Goal: Task Accomplishment & Management: Use online tool/utility

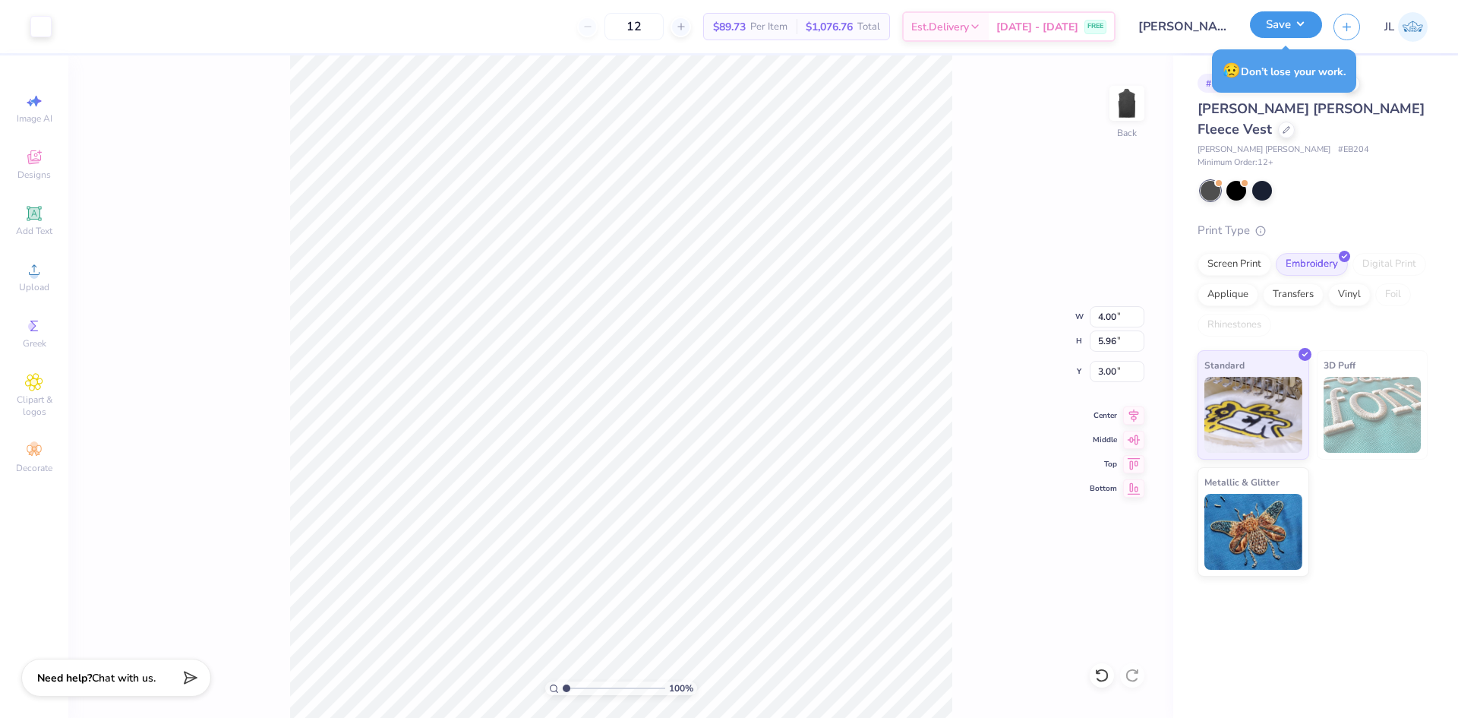
click at [1286, 14] on button "Save" at bounding box center [1286, 24] width 72 height 27
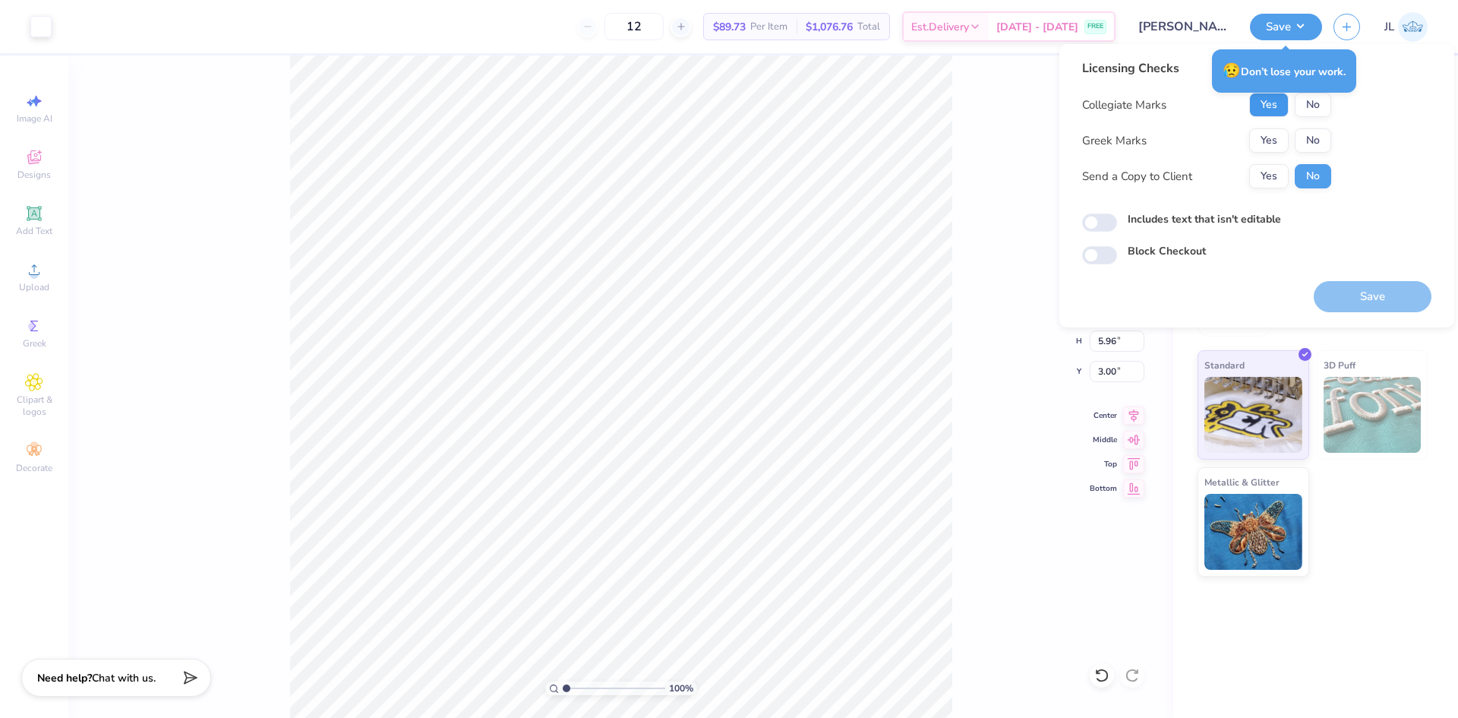
click at [1270, 108] on button "Yes" at bounding box center [1268, 105] width 39 height 24
click at [1274, 137] on button "Yes" at bounding box center [1268, 140] width 39 height 24
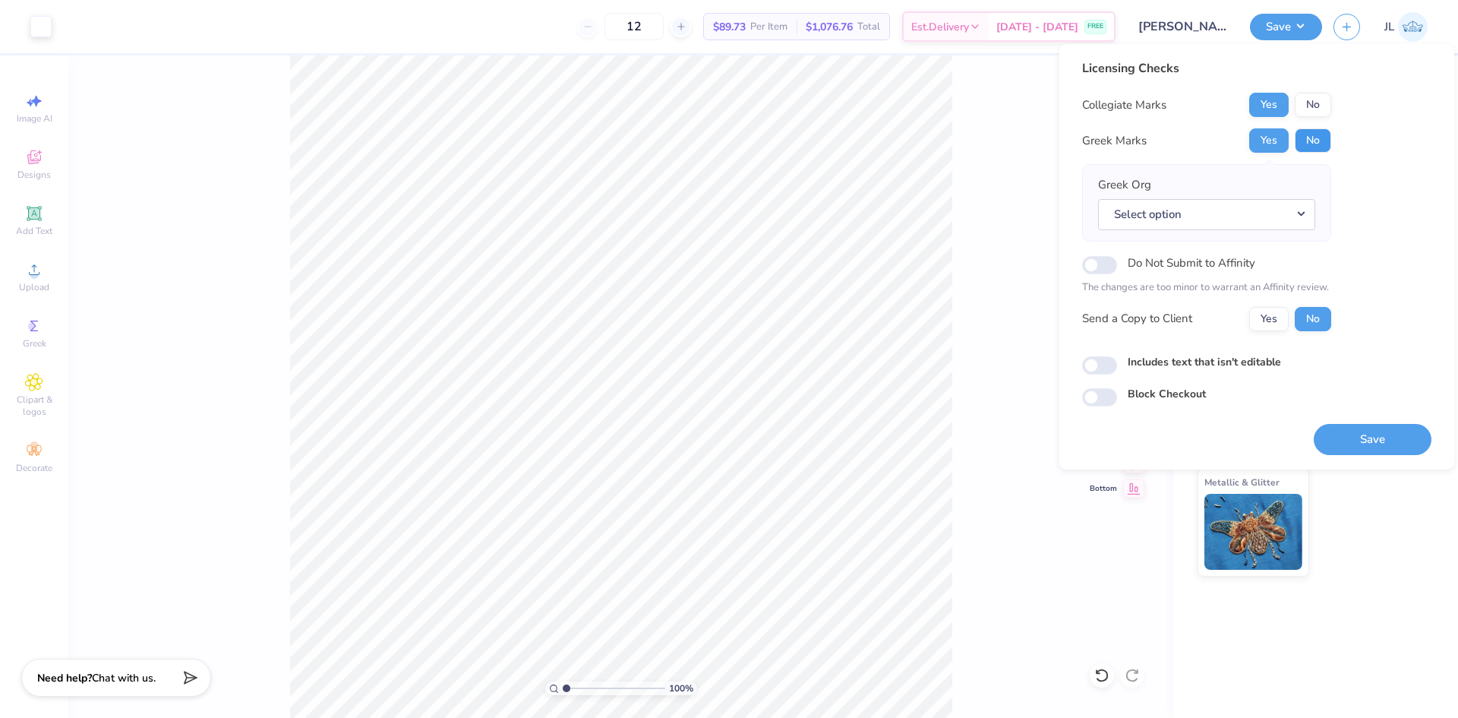
click at [1304, 139] on button "No" at bounding box center [1313, 140] width 36 height 24
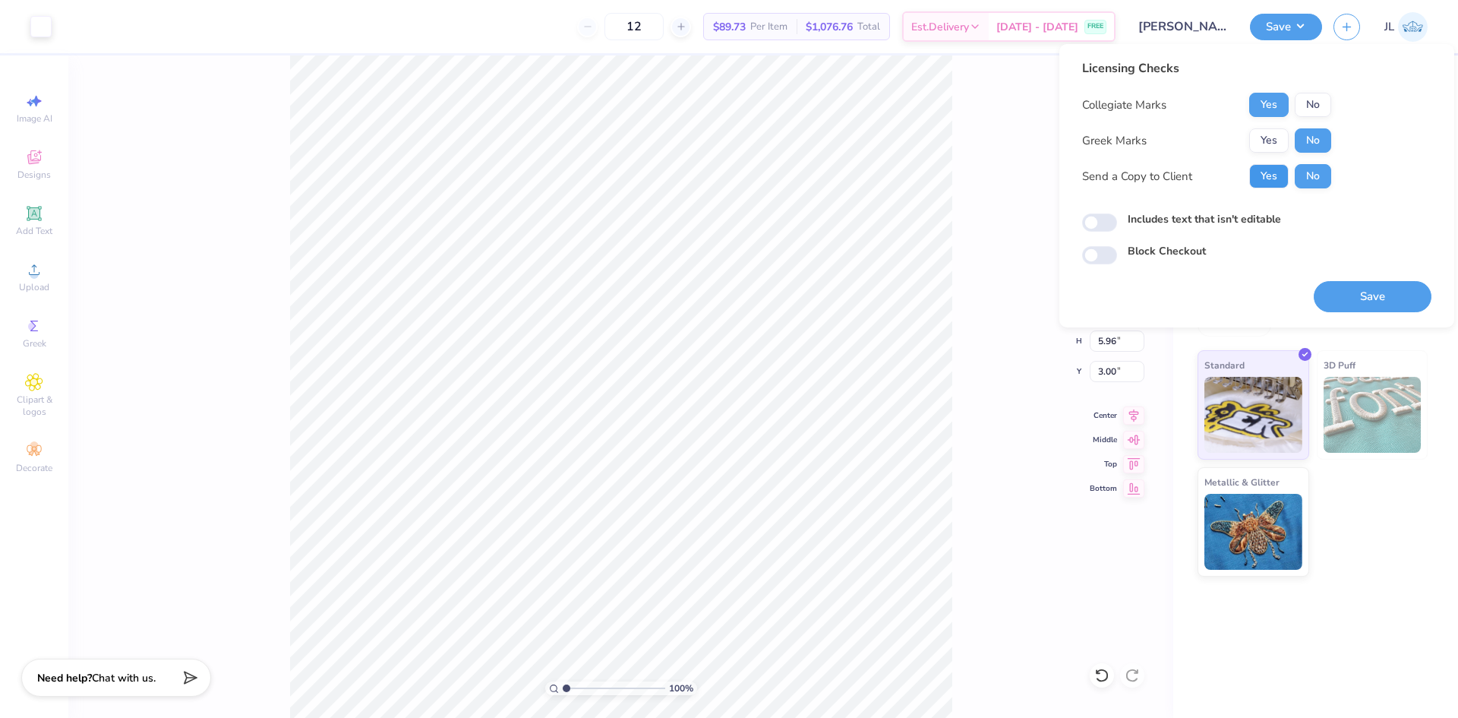
click at [1270, 175] on button "Yes" at bounding box center [1268, 176] width 39 height 24
click at [1371, 300] on button "Save" at bounding box center [1373, 296] width 118 height 31
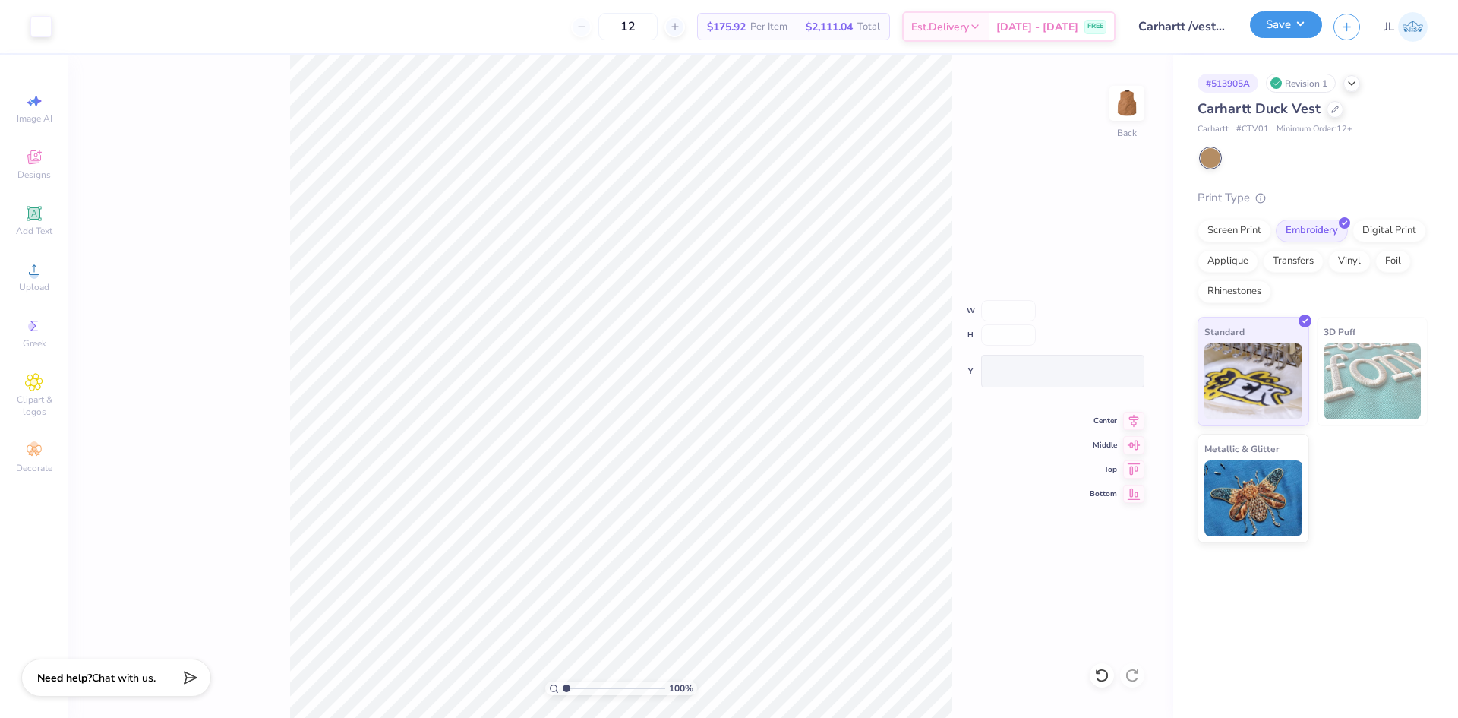
click at [1298, 22] on button "Save" at bounding box center [1286, 24] width 72 height 27
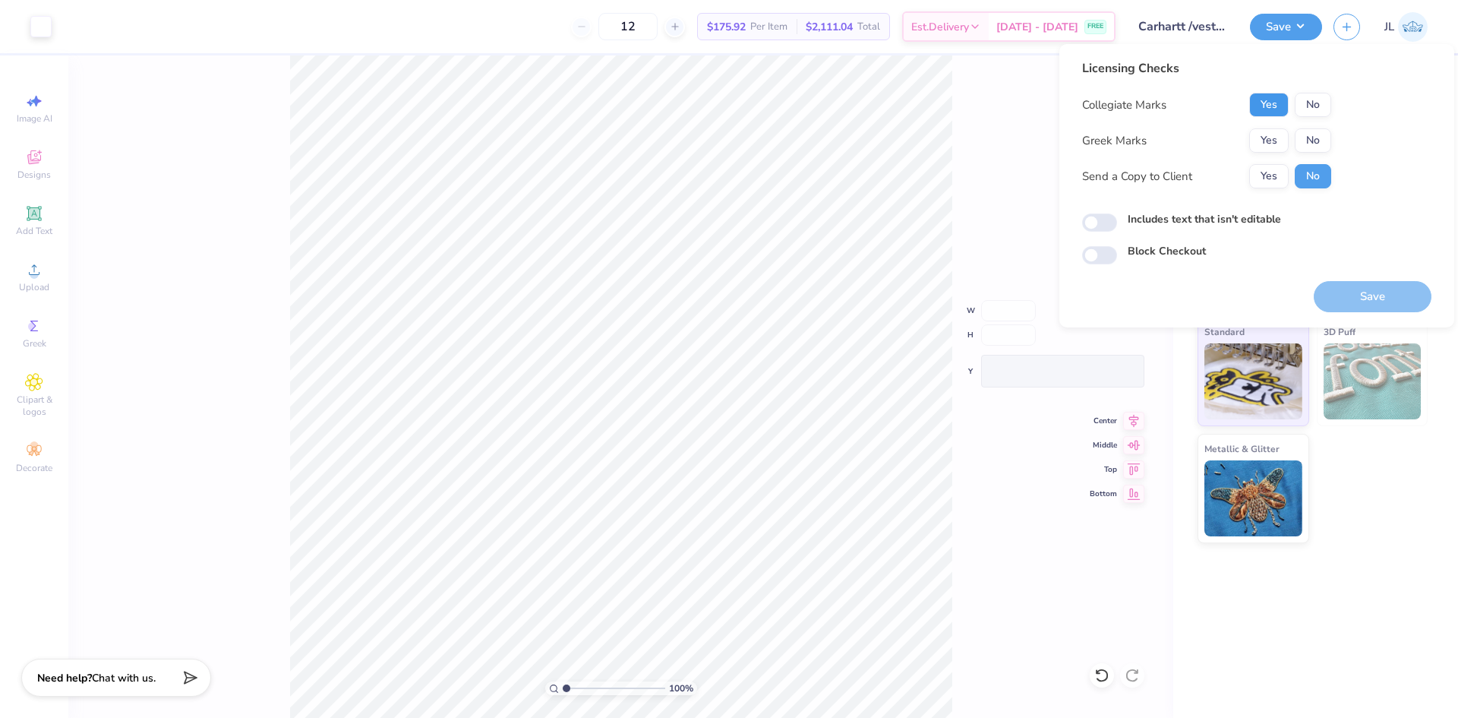
click at [1258, 101] on button "Yes" at bounding box center [1268, 105] width 39 height 24
click at [1315, 137] on button "No" at bounding box center [1313, 140] width 36 height 24
click at [1274, 174] on button "Yes" at bounding box center [1268, 176] width 39 height 24
click at [1341, 293] on button "Save" at bounding box center [1373, 296] width 118 height 31
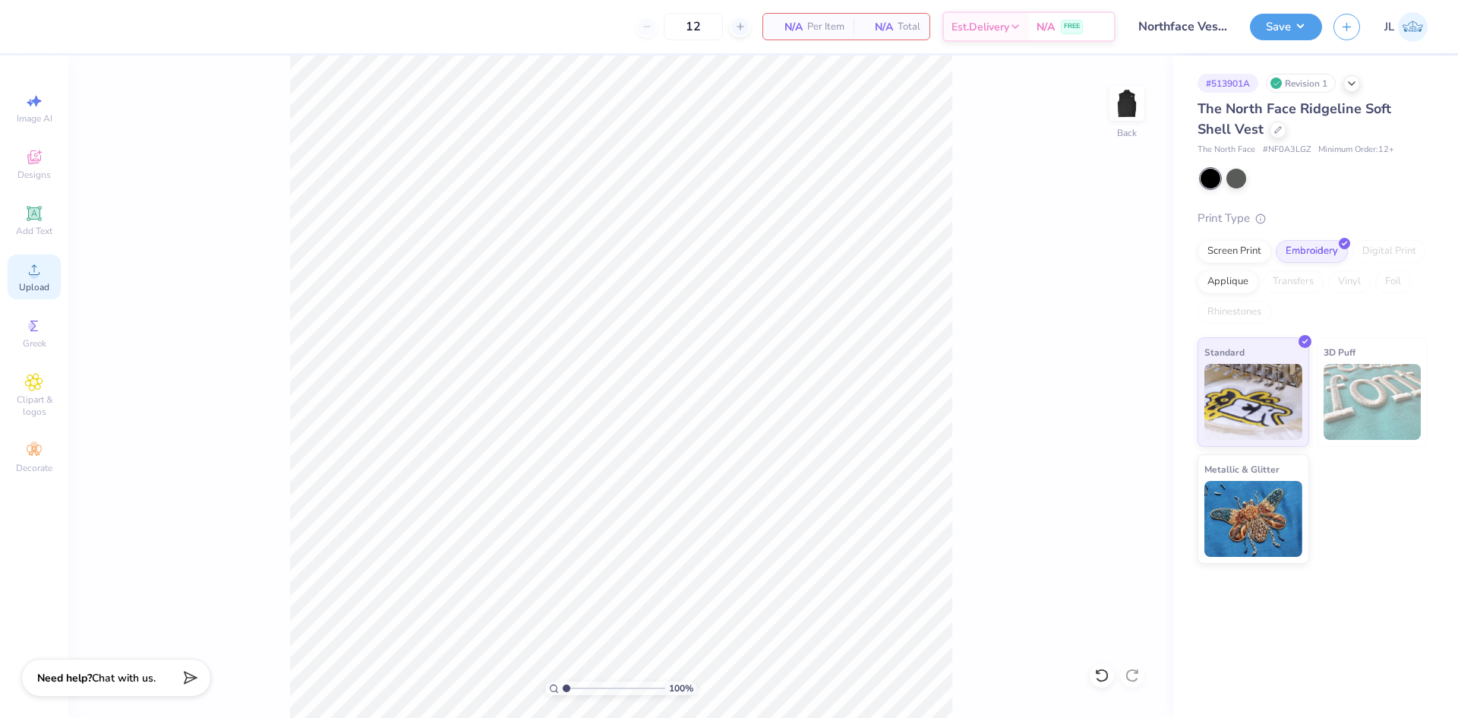
click at [22, 285] on span "Upload" at bounding box center [34, 287] width 30 height 12
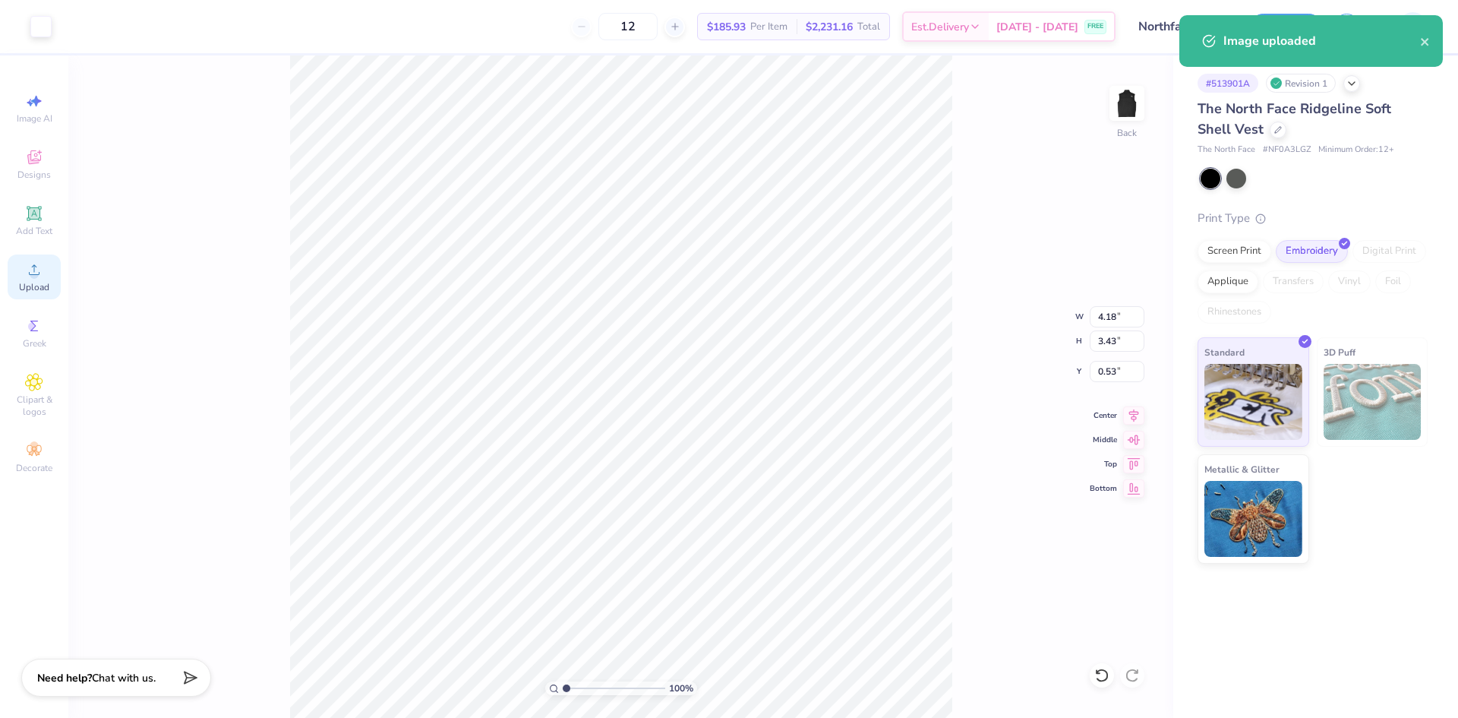
click at [43, 266] on icon at bounding box center [34, 269] width 18 height 18
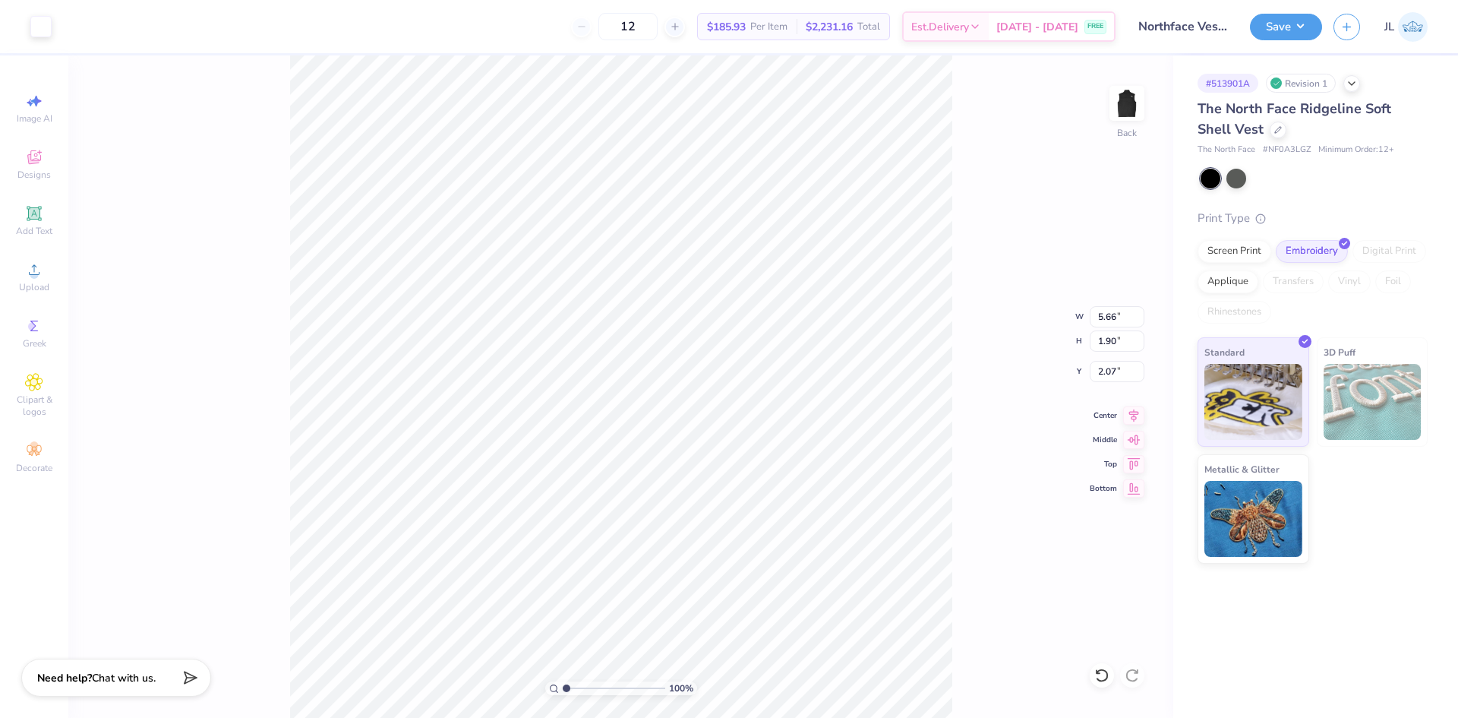
type input "3.13"
type input "1.90"
type input "1.30"
type input "4.18"
type input "3.43"
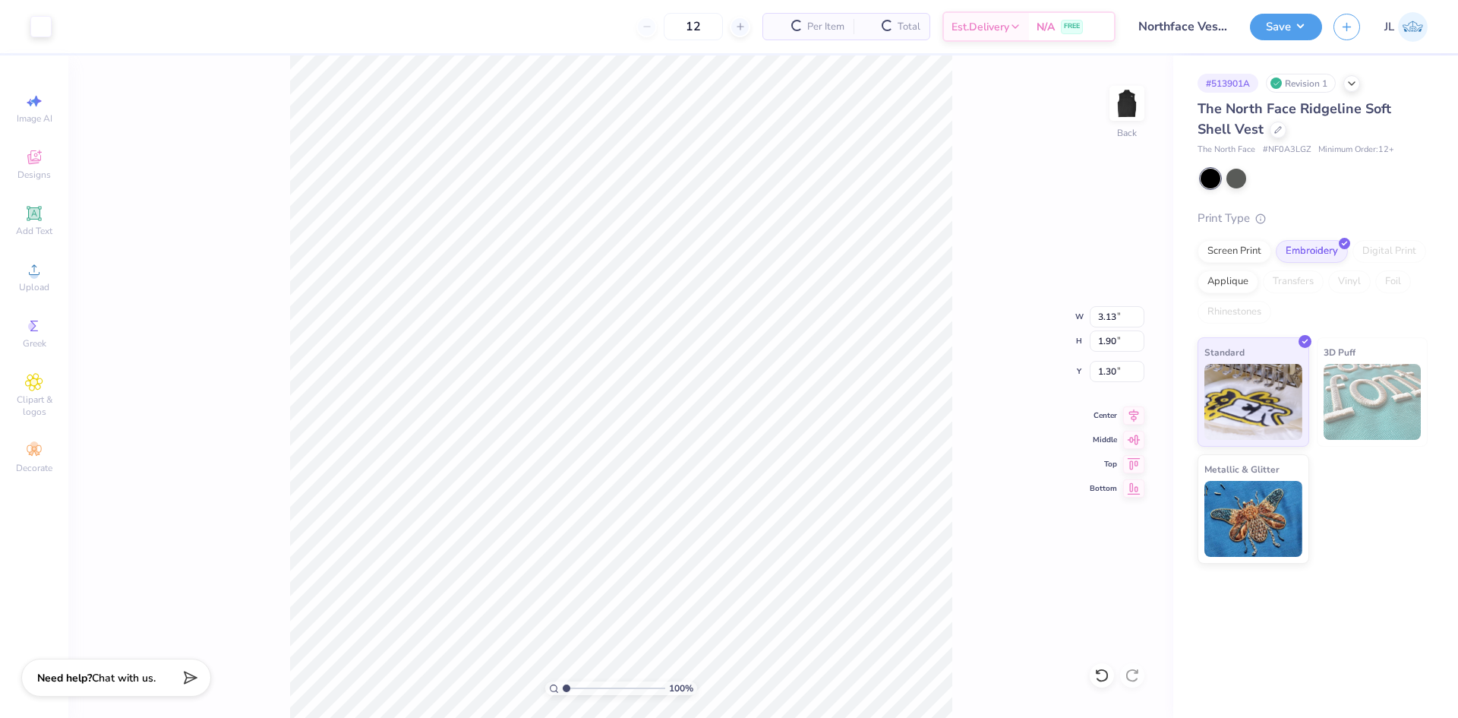
type input "0.53"
type input "2.04"
type input "1.68"
type input "2.29"
type input "3.13"
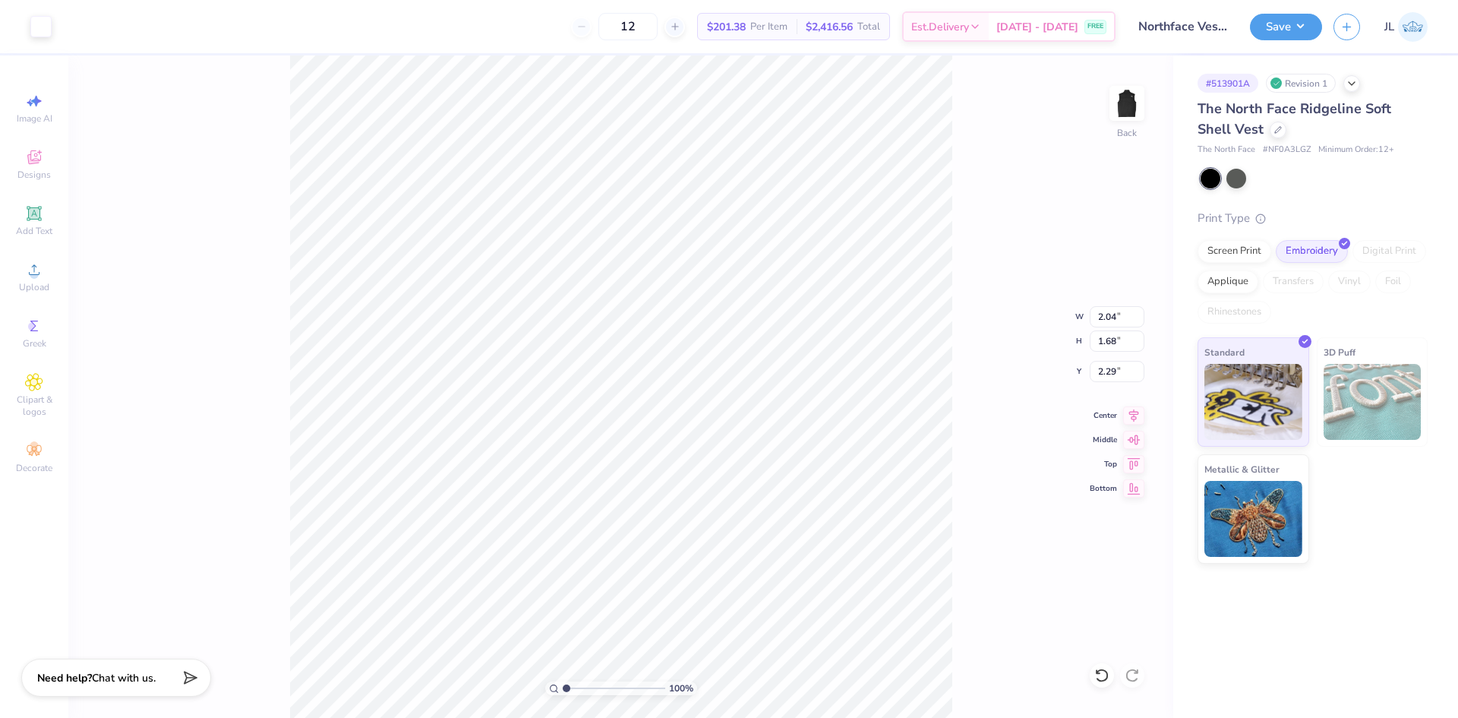
type input "1.90"
type input "1.10"
type input "2.04"
type input "1.68"
type input "1.41"
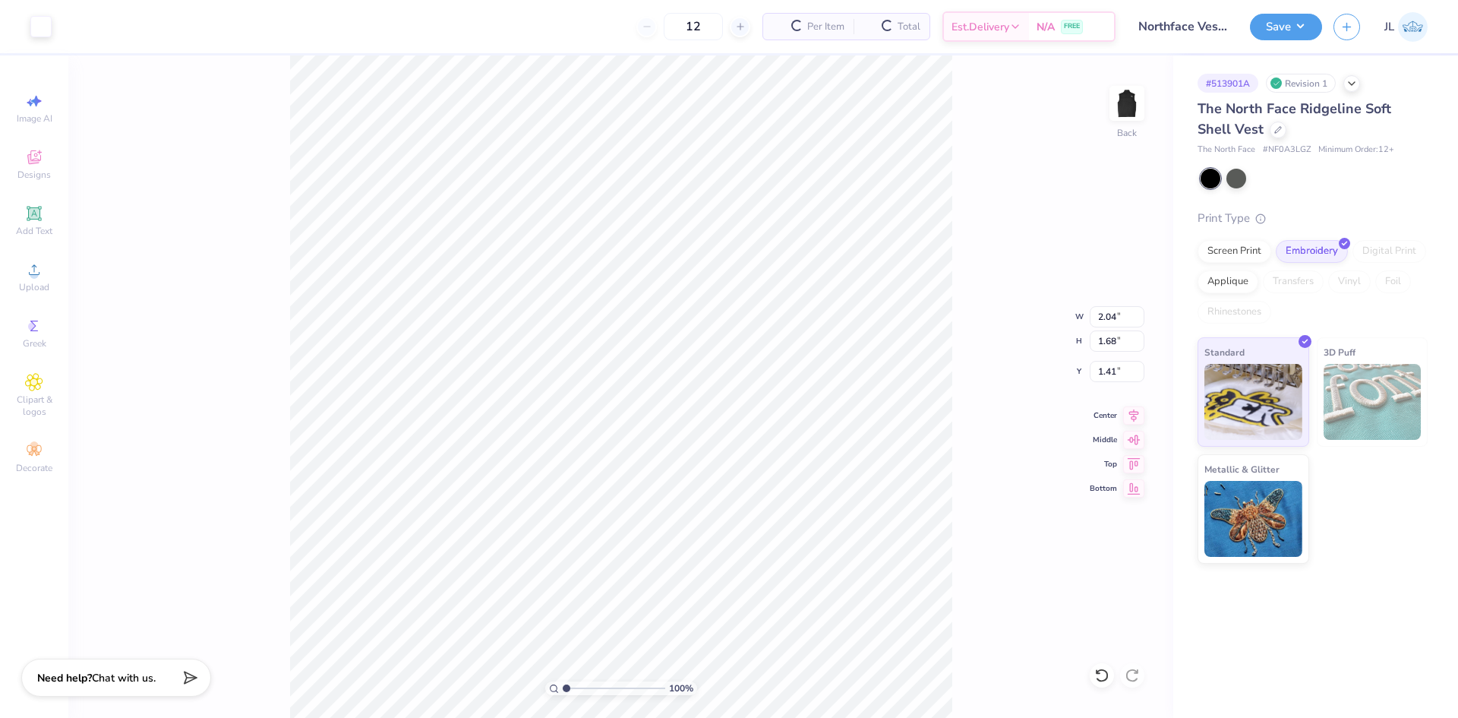
type input "3.13"
type input "1.90"
click at [1103, 371] on input "1.30" at bounding box center [1117, 371] width 55 height 21
type input "1.50"
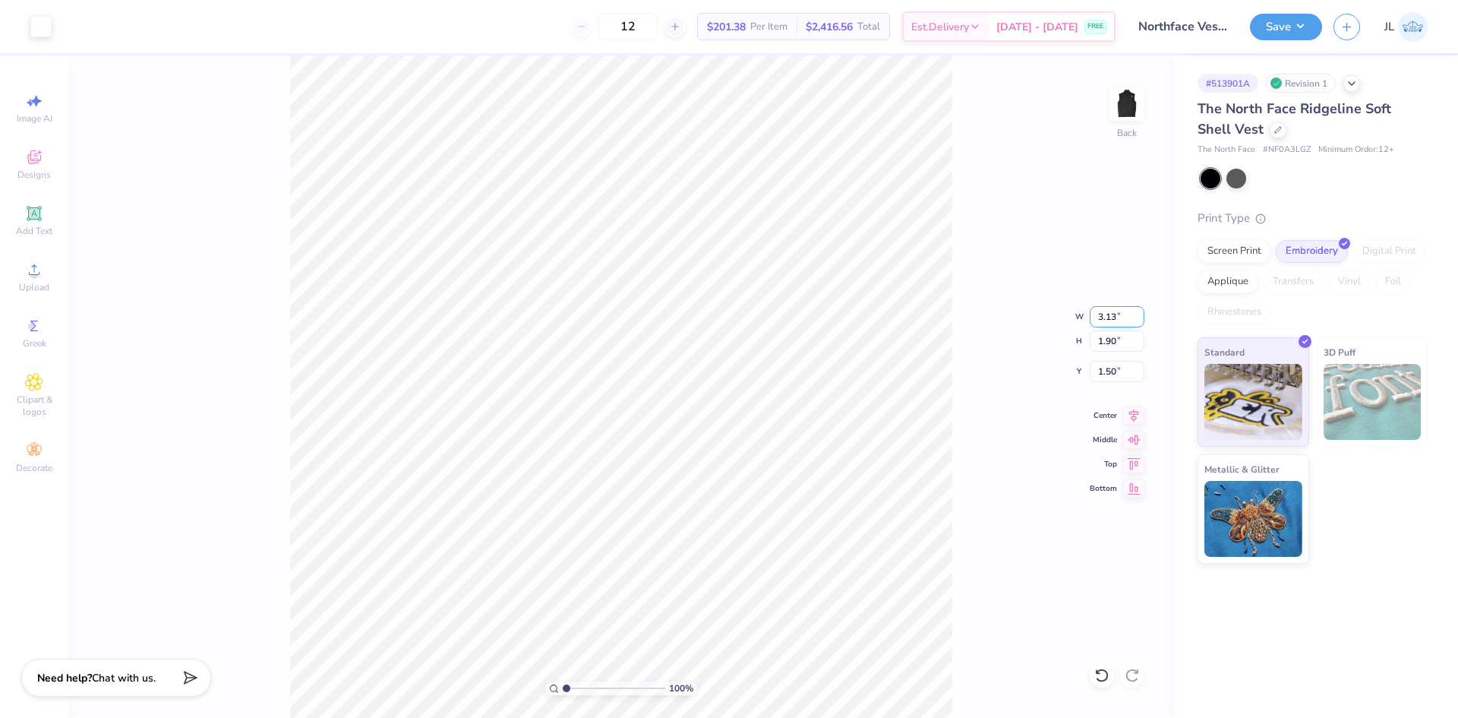
click at [1107, 319] on input "3.13" at bounding box center [1117, 316] width 55 height 21
type input "4.00"
type input "2.43"
click at [1100, 368] on input "1.24" at bounding box center [1117, 371] width 55 height 21
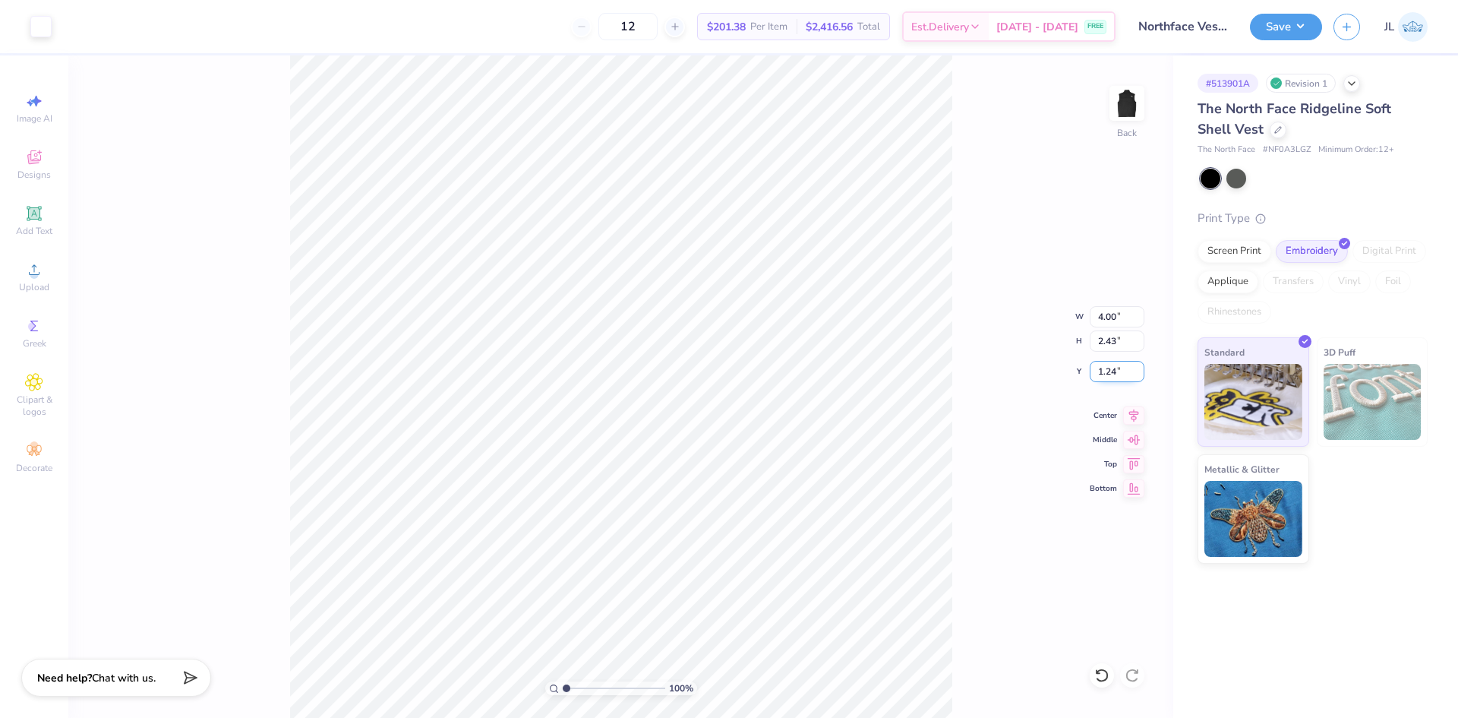
click at [1100, 368] on input "1.24" at bounding box center [1117, 371] width 55 height 21
type input "1.50"
type input "2.04"
type input "1.68"
type input "1.41"
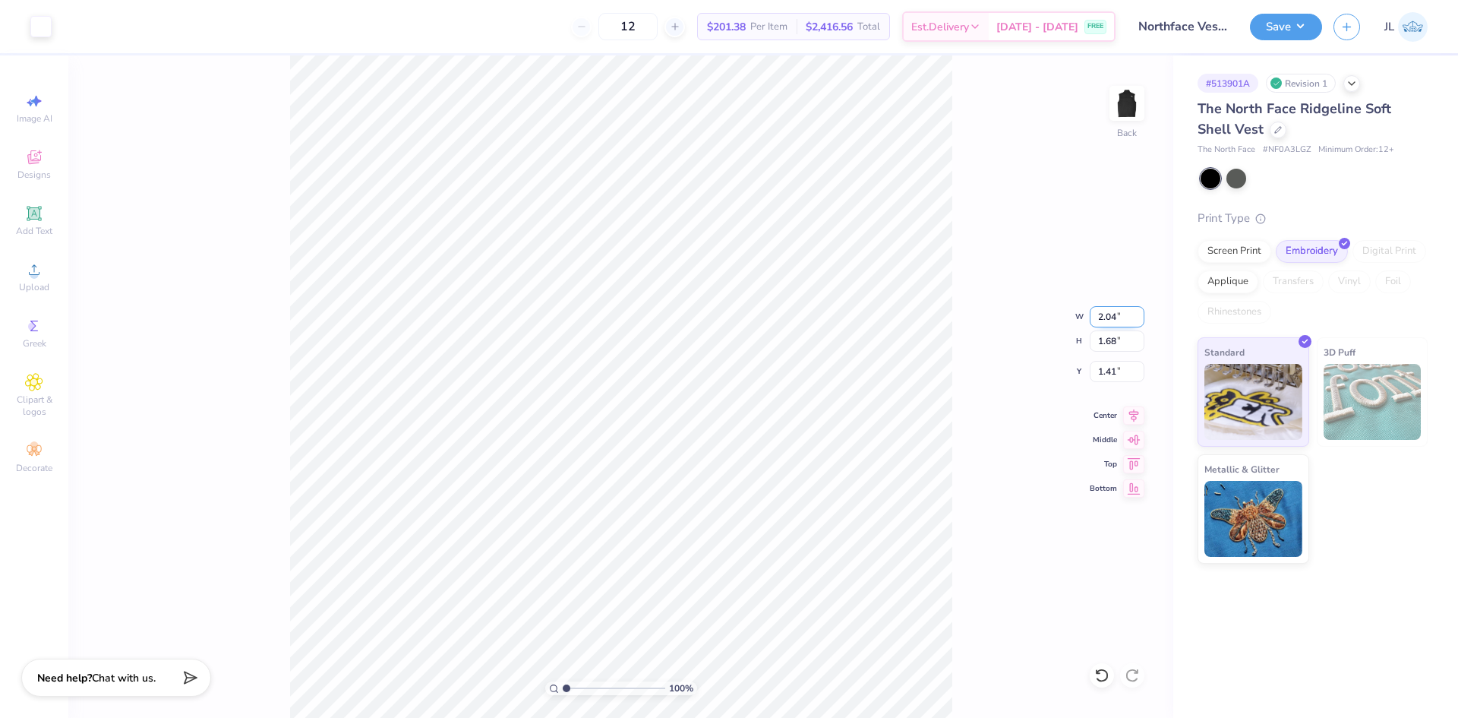
click at [1105, 318] on input "2.04" at bounding box center [1117, 316] width 55 height 21
click at [1105, 317] on input "2.04" at bounding box center [1117, 316] width 55 height 21
type input "3.00"
type input "2.46"
click at [1106, 374] on input "1.02" at bounding box center [1117, 371] width 55 height 21
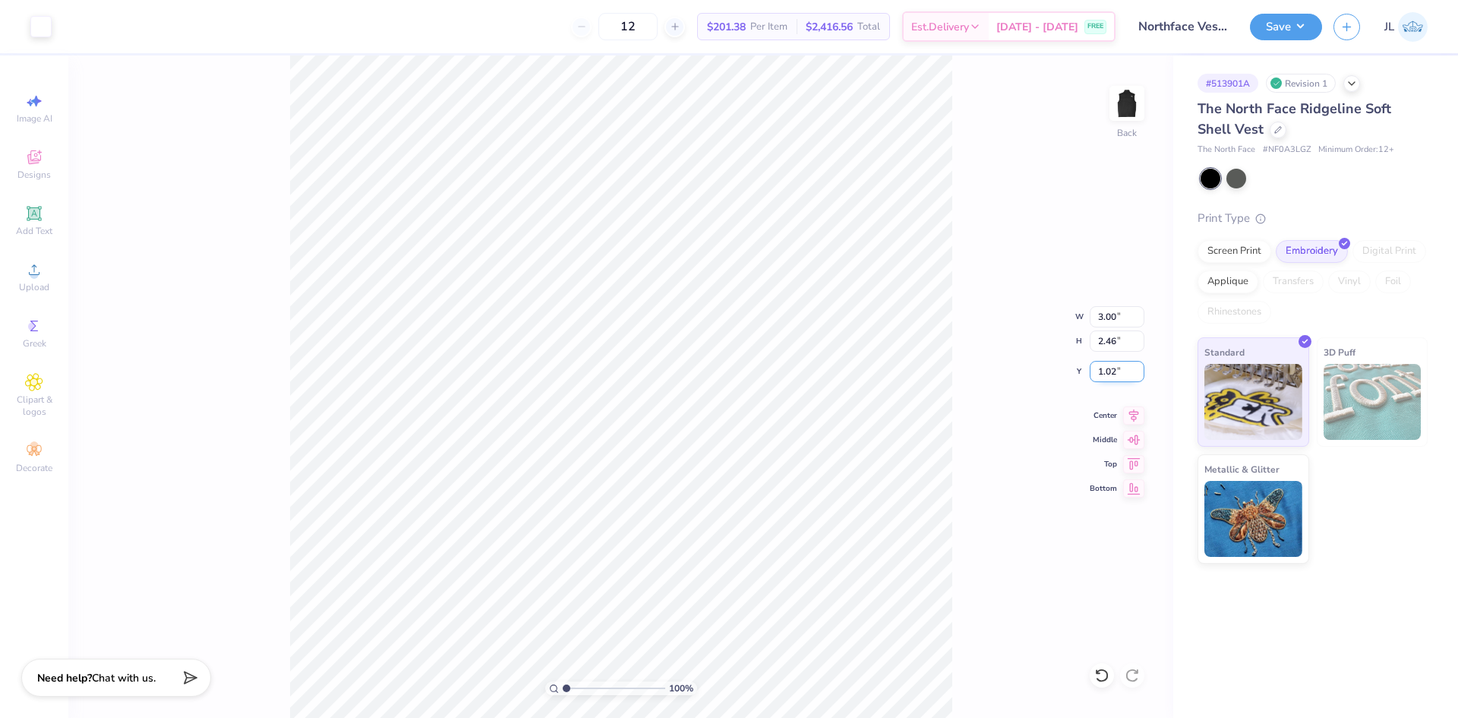
click at [1106, 374] on input "1.02" at bounding box center [1117, 371] width 55 height 21
type input "1.50"
click at [1132, 415] on icon at bounding box center [1133, 413] width 21 height 18
click at [1132, 420] on icon at bounding box center [1133, 413] width 21 height 18
click at [1110, 374] on input "1.57" at bounding box center [1117, 371] width 55 height 21
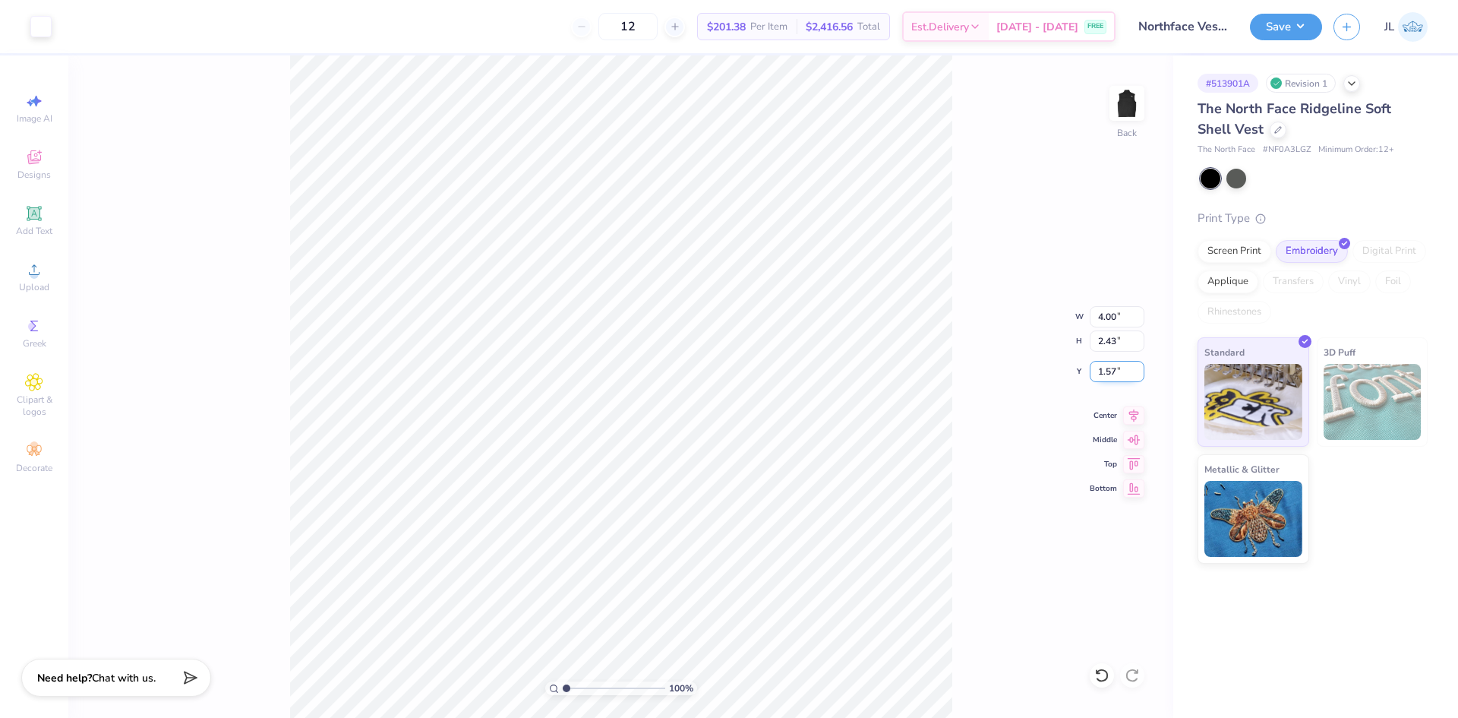
click at [1110, 374] on input "1.57" at bounding box center [1117, 371] width 55 height 21
type input "1.50"
click at [1135, 410] on icon at bounding box center [1133, 413] width 21 height 18
type input "3.00"
type input "2.46"
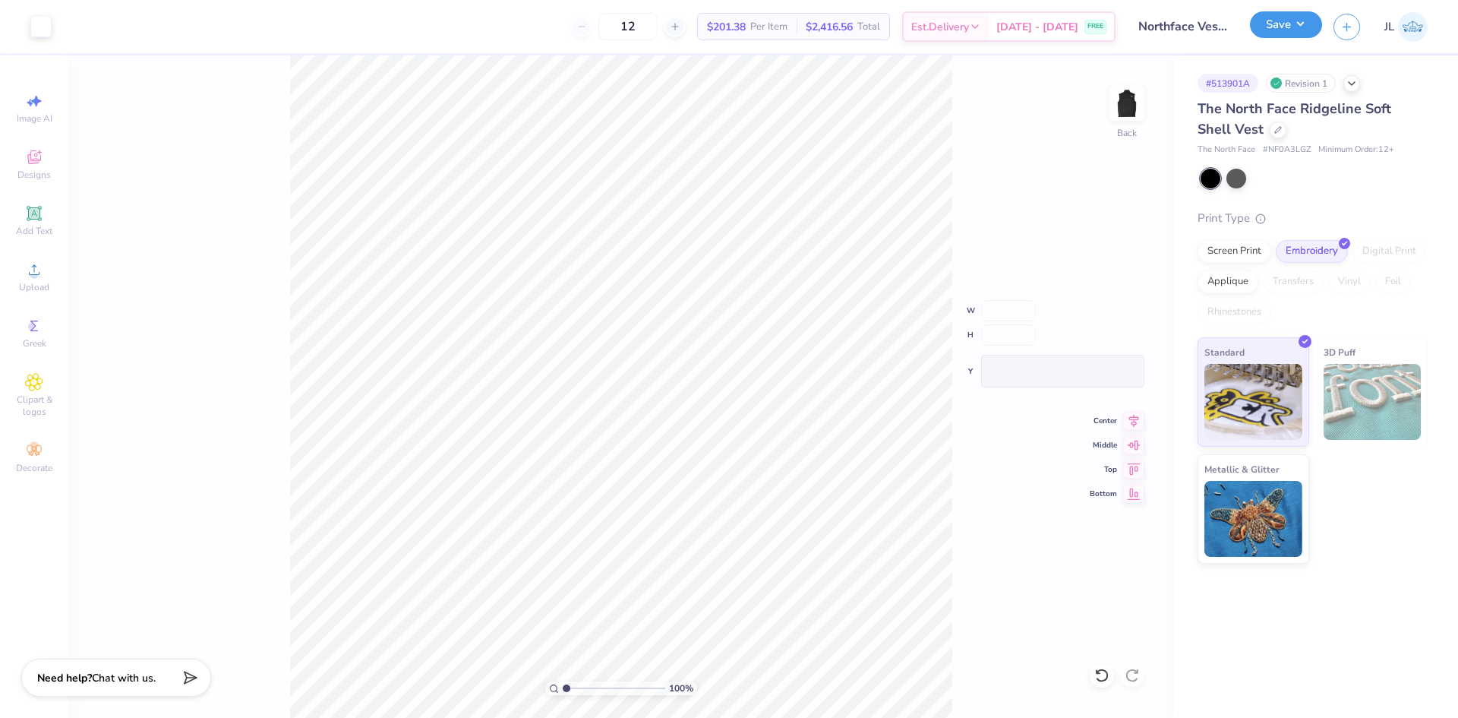
click at [1308, 36] on button "Save" at bounding box center [1286, 24] width 72 height 27
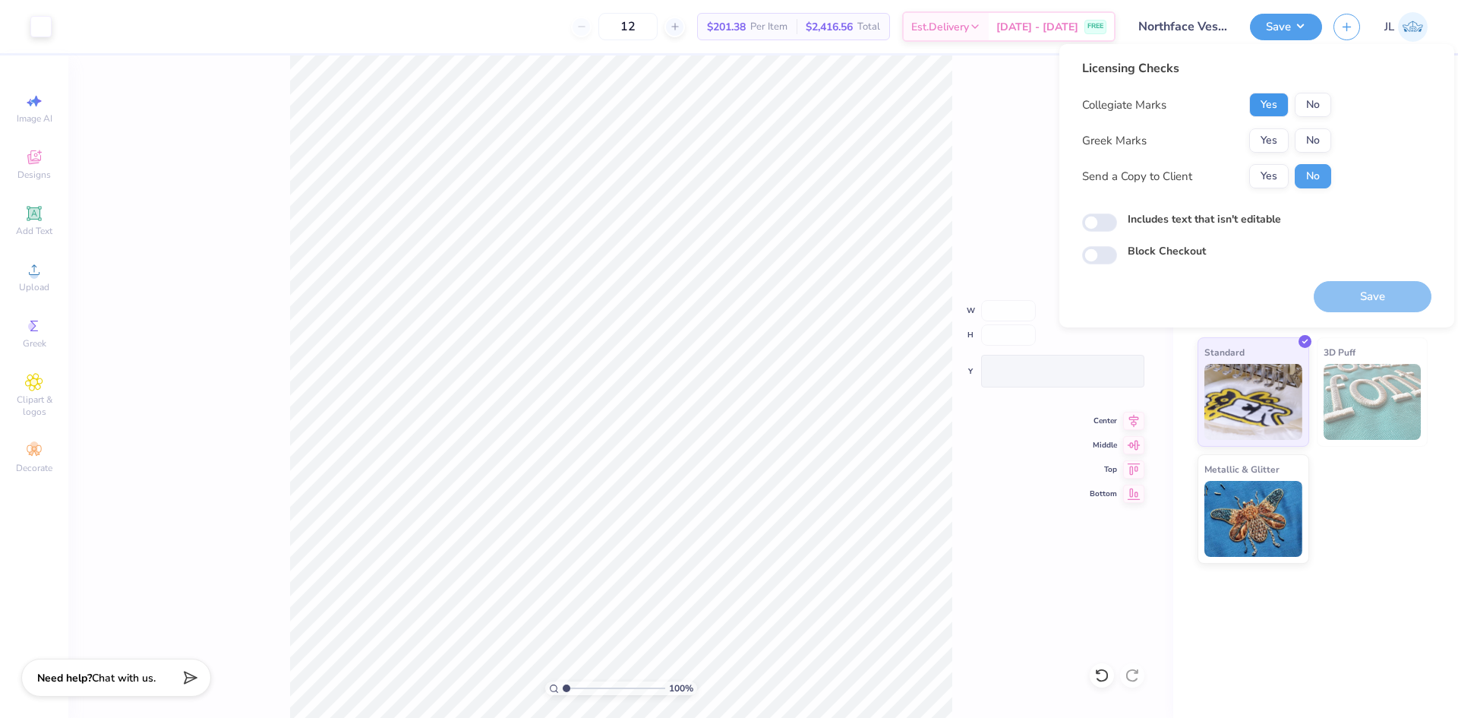
click at [1274, 106] on button "Yes" at bounding box center [1268, 105] width 39 height 24
click at [1313, 146] on button "No" at bounding box center [1313, 140] width 36 height 24
click at [1255, 179] on button "Yes" at bounding box center [1268, 176] width 39 height 24
click at [1354, 283] on button "Save" at bounding box center [1373, 296] width 118 height 31
